Goal: Check status: Check status

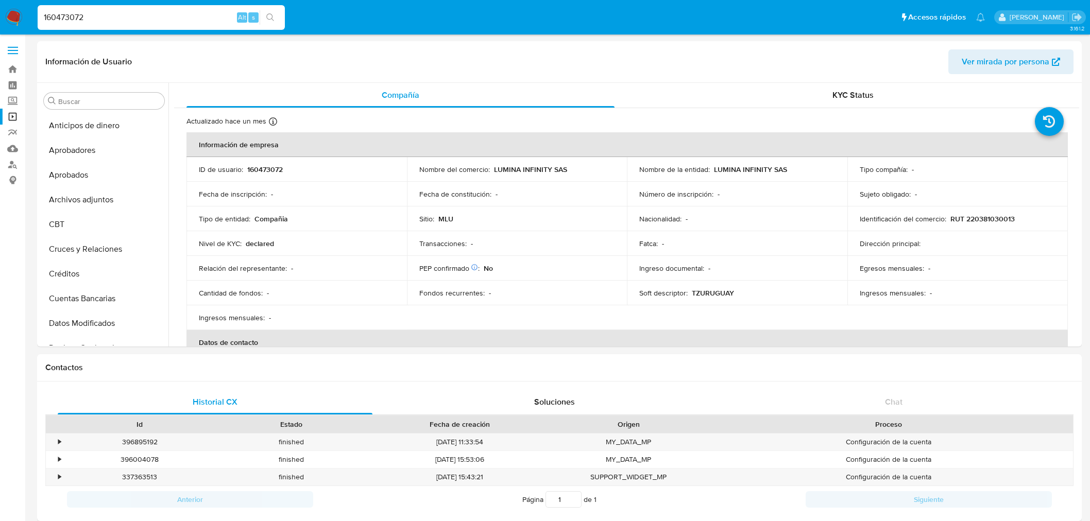
select select "10"
click at [102, 13] on input "160473072" at bounding box center [161, 17] width 247 height 13
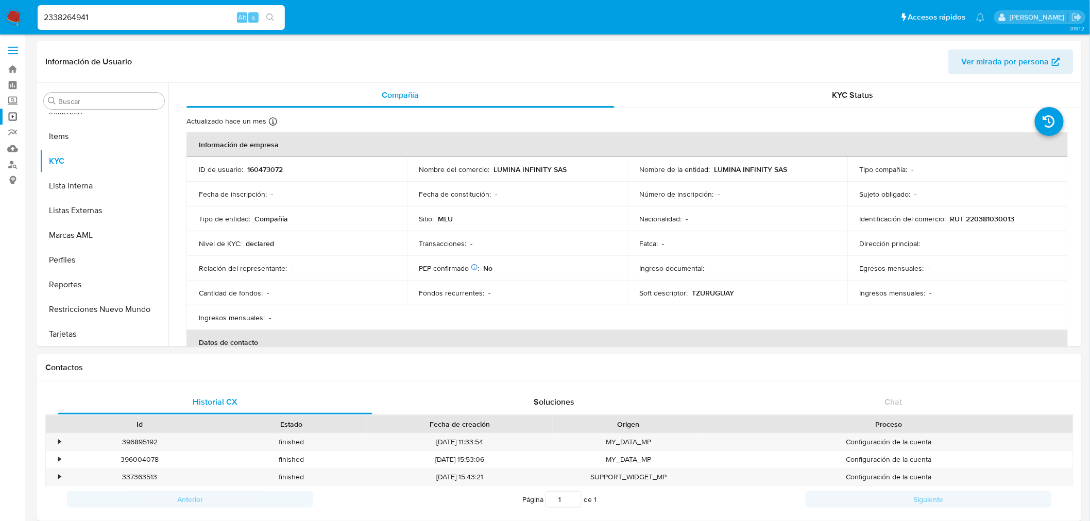
type input "2338264941"
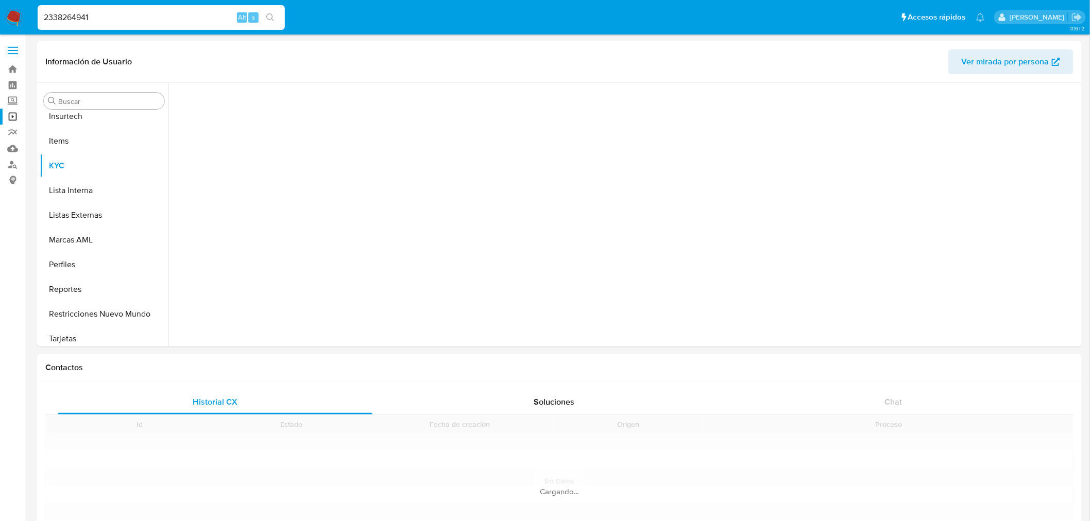
scroll to position [509, 0]
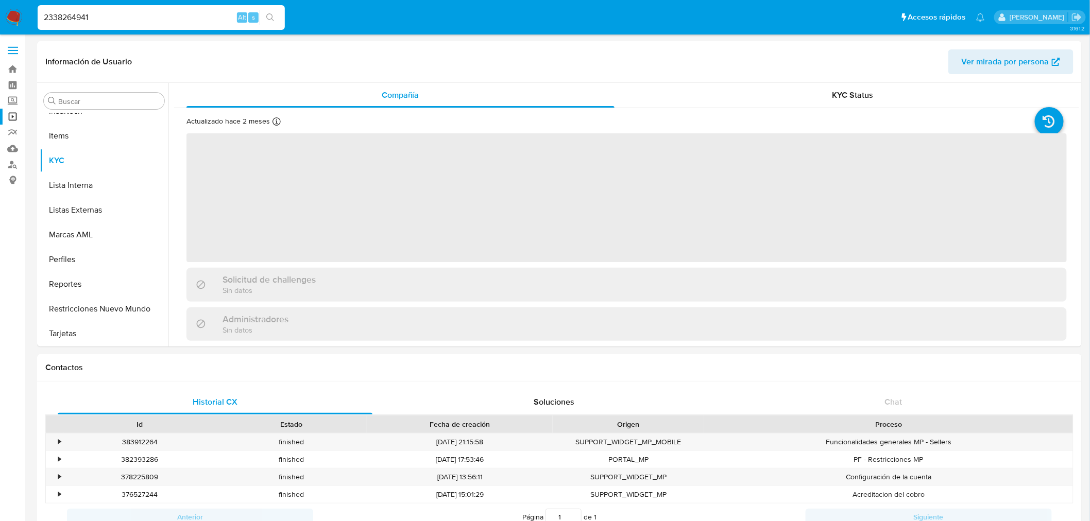
select select "10"
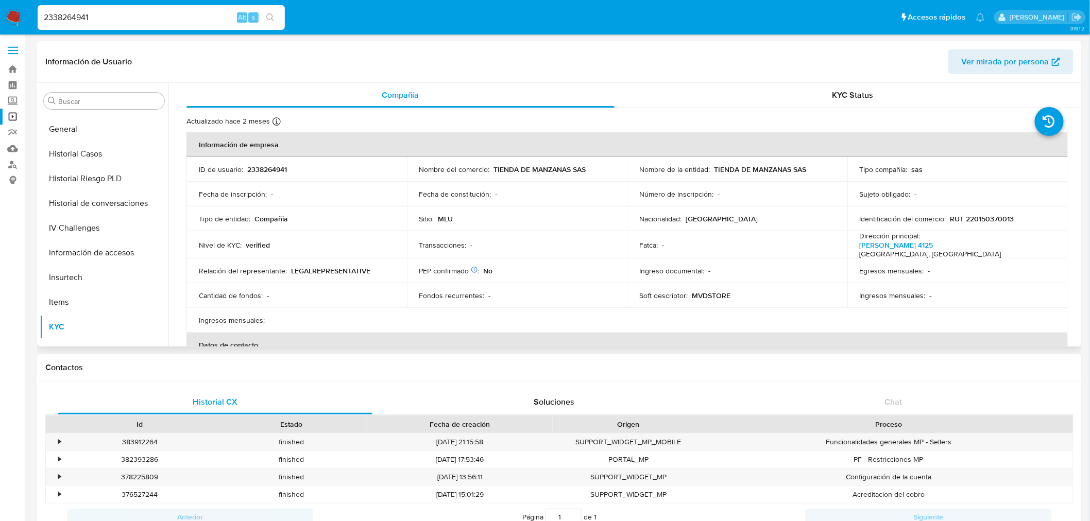
scroll to position [280, 0]
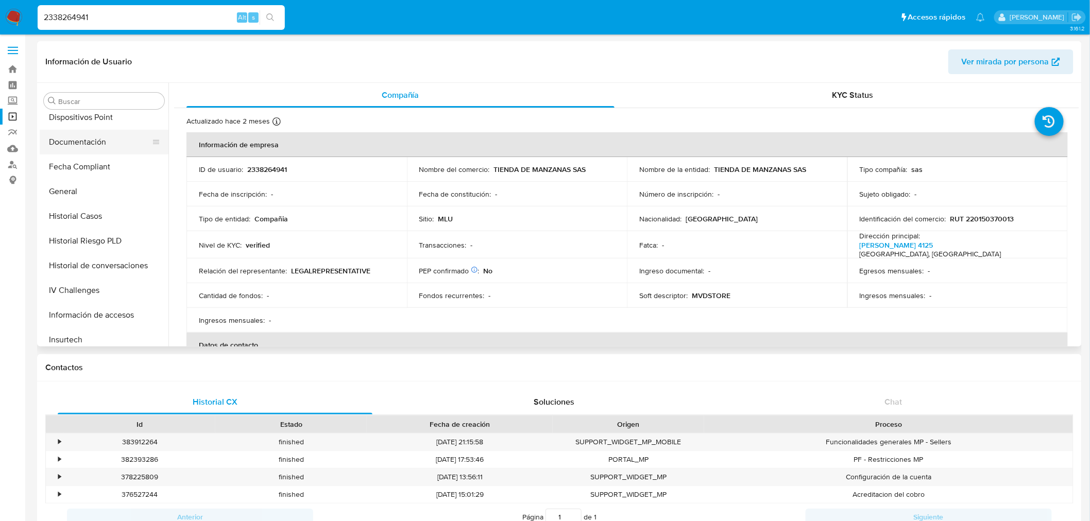
click at [106, 146] on button "Documentación" at bounding box center [100, 142] width 121 height 25
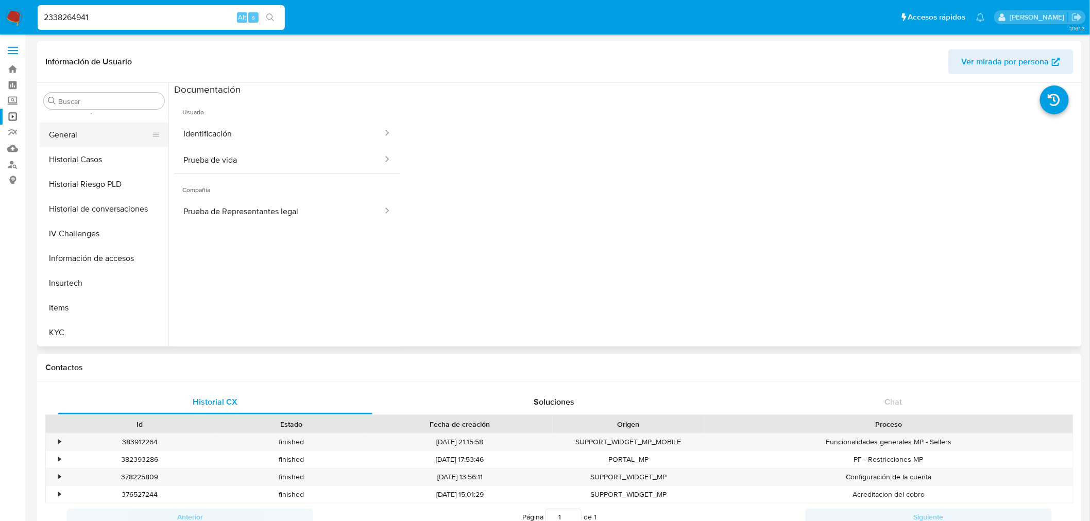
scroll to position [223, 0]
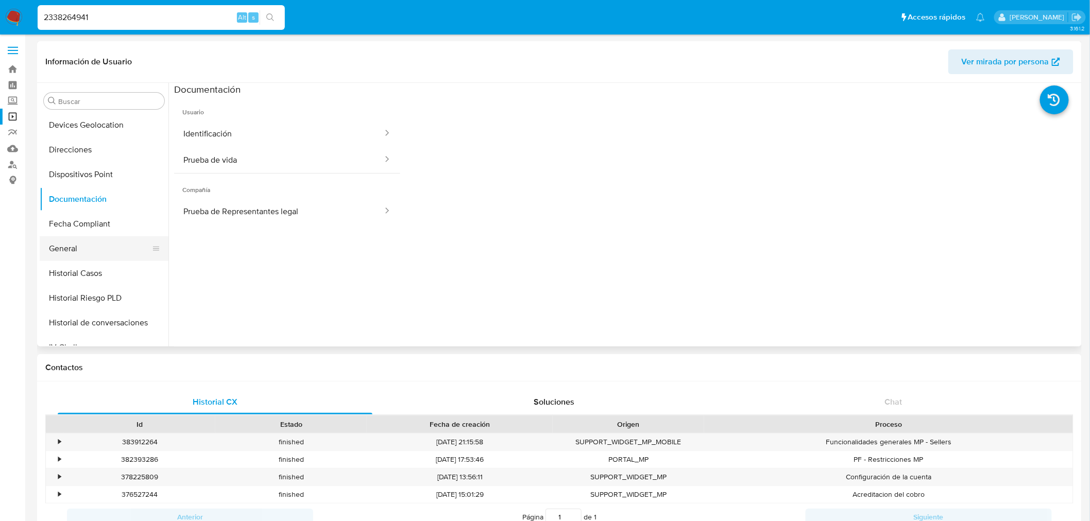
click at [78, 251] on button "General" at bounding box center [100, 249] width 121 height 25
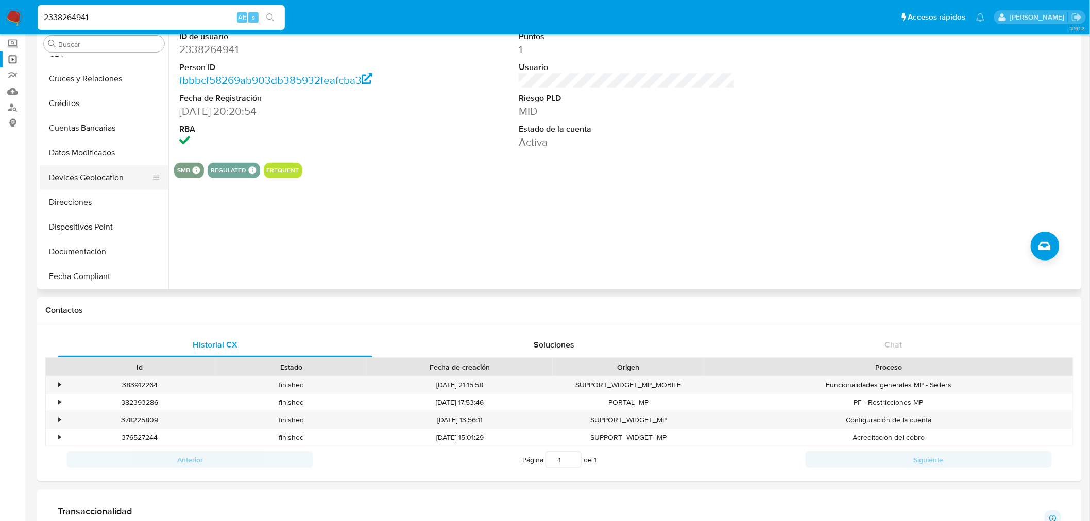
scroll to position [114, 0]
click at [117, 150] on button "Datos Modificados" at bounding box center [100, 152] width 121 height 25
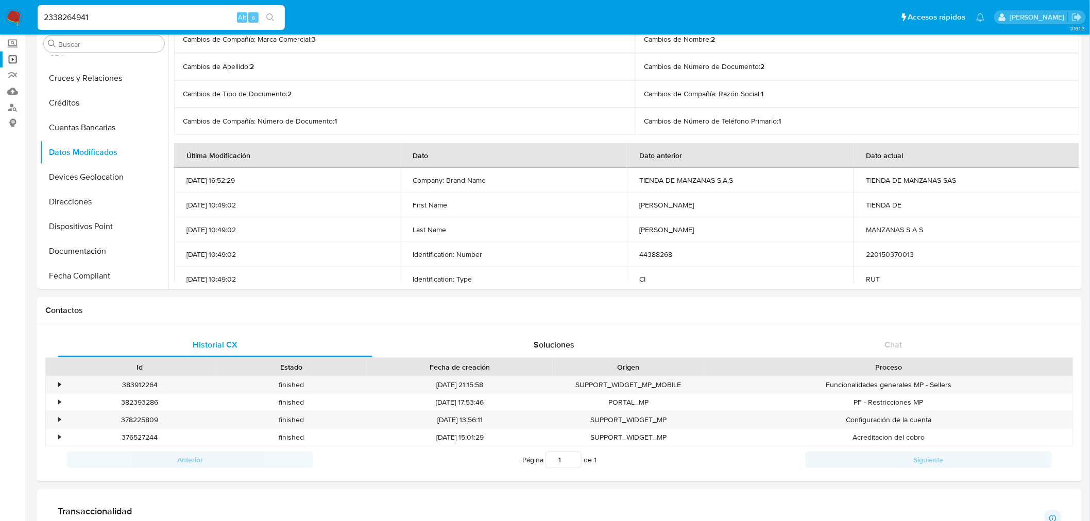
click at [88, 14] on input "2338264941" at bounding box center [161, 17] width 247 height 13
paste input "1743733592"
type input "1743733592"
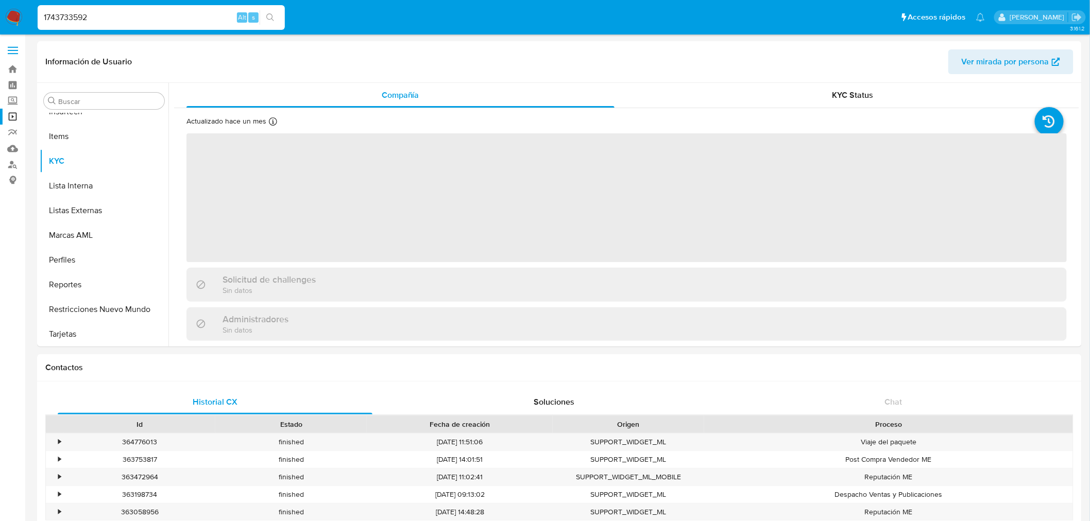
scroll to position [509, 0]
select select "10"
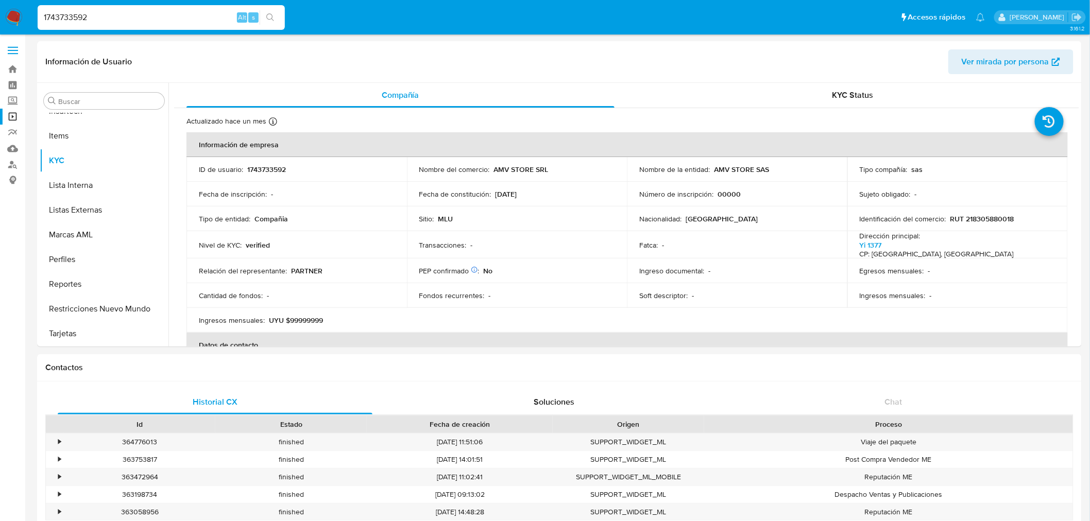
click at [18, 16] on img at bounding box center [14, 18] width 18 height 18
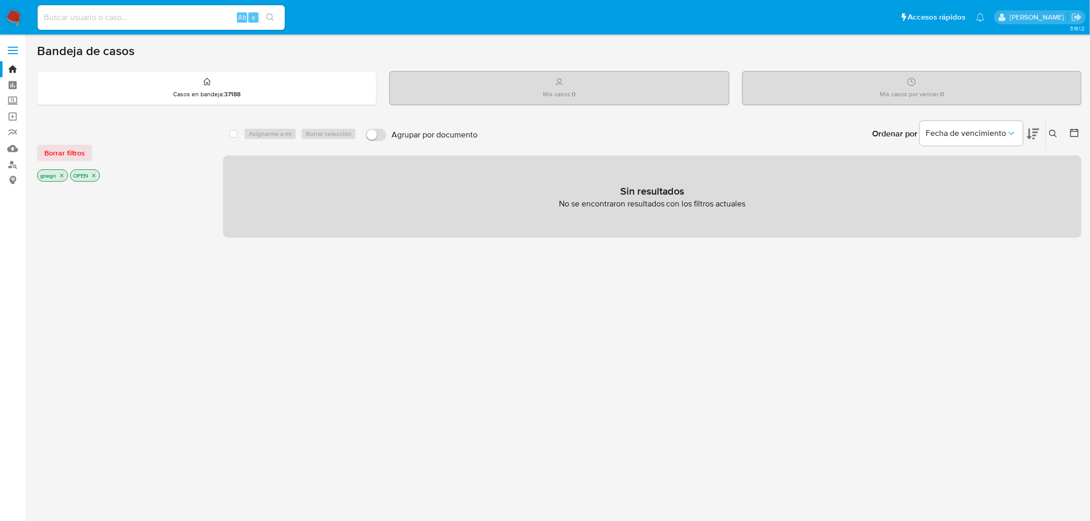
click at [95, 21] on input at bounding box center [161, 17] width 247 height 13
paste input "4G318nGp6WsA4t47Djs6LaMD"
type input "4G318nGp6WsA4t47Djs6LaMD"
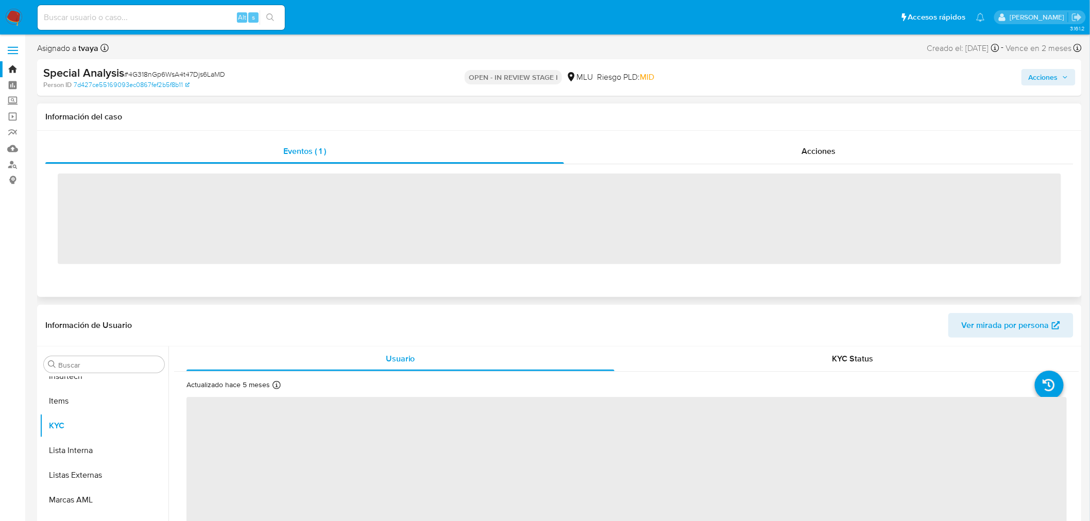
scroll to position [509, 0]
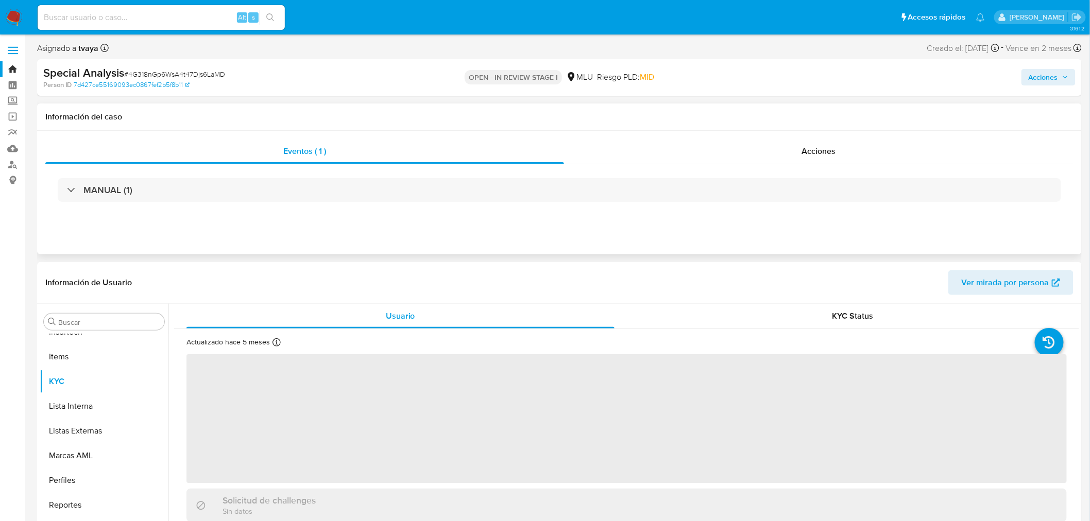
select select "10"
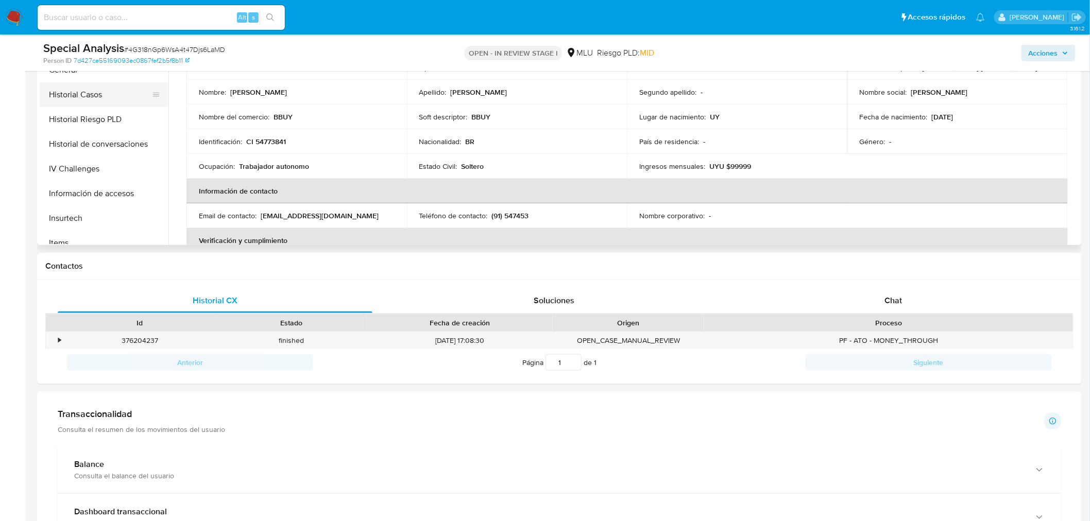
scroll to position [280, 0]
click at [98, 117] on button "Historial Casos" at bounding box center [100, 115] width 121 height 25
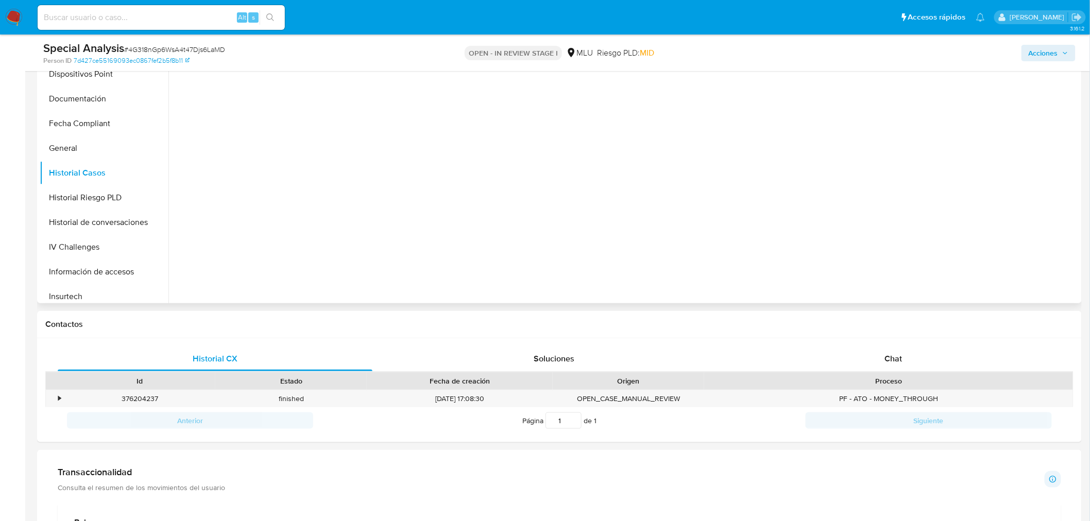
scroll to position [172, 0]
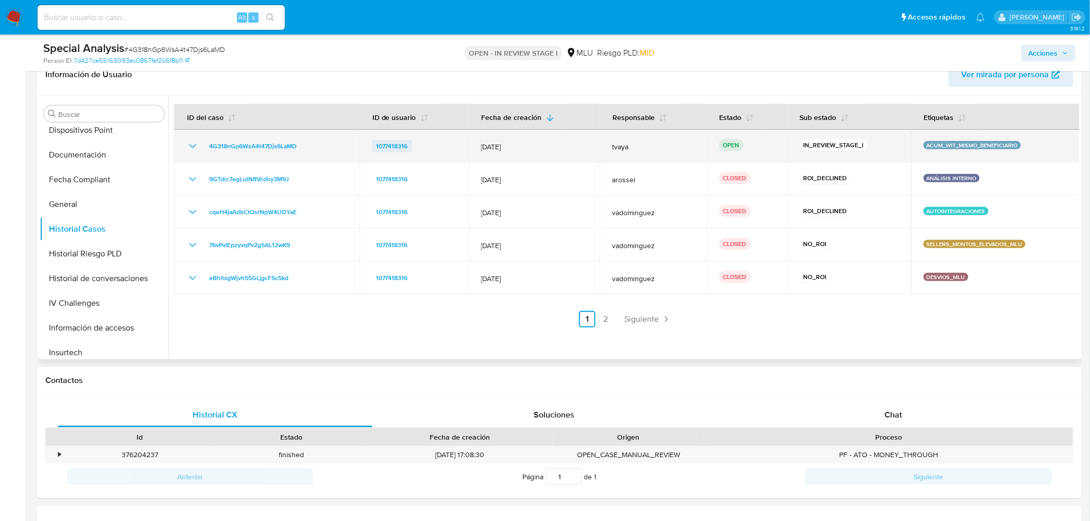
drag, startPoint x: 548, startPoint y: 147, endPoint x: 410, endPoint y: 146, distance: 137.6
click at [410, 146] on tr "4G318nGp6WsA4t47Djs6LaMD 1077418316 01/Sept/2025 tvaya OPEN IN_REVIEW_STAGE_I A…" at bounding box center [627, 146] width 906 height 33
